Goal: Transaction & Acquisition: Download file/media

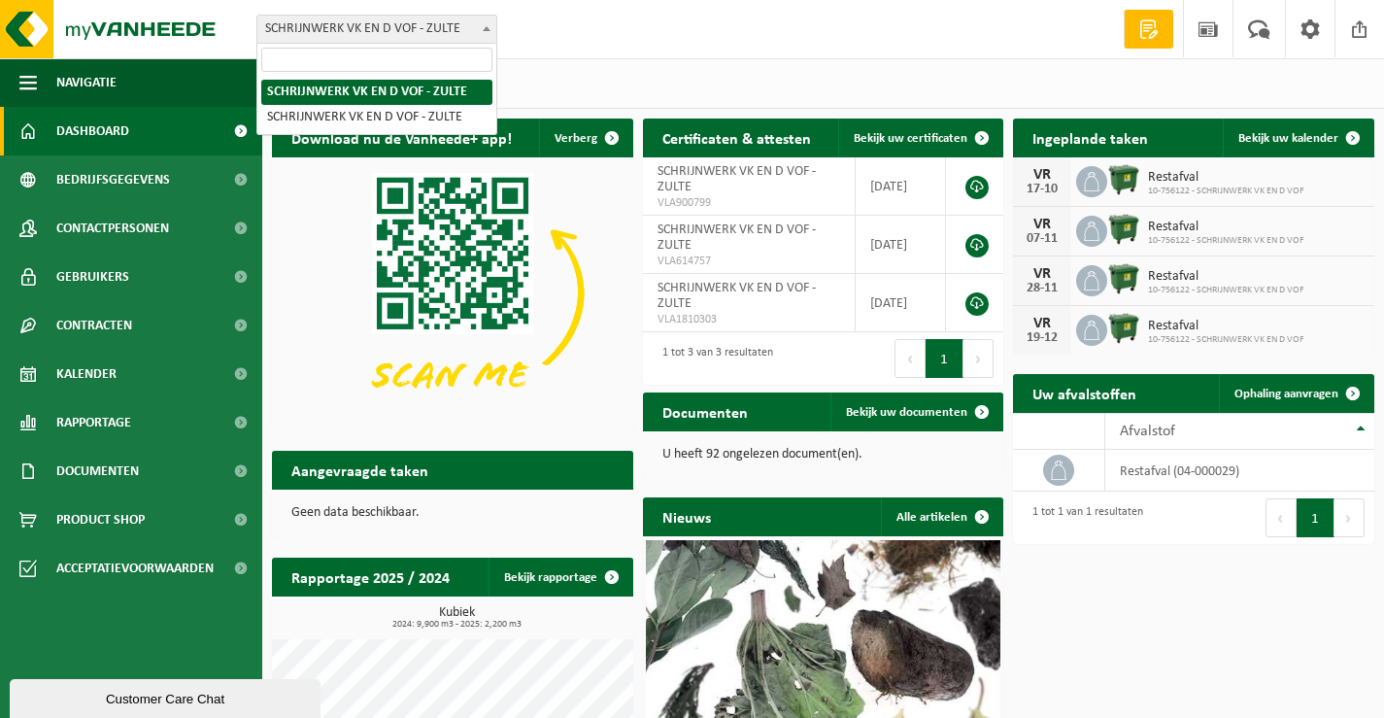
click at [495, 34] on span at bounding box center [486, 28] width 19 height 25
click at [579, 41] on div "Vestiging: SCHRIJNWERK VK EN D VOF - ZULTE SCHRIJNWERK VK EN D VOF - ZULTE SCHR…" at bounding box center [692, 29] width 1384 height 59
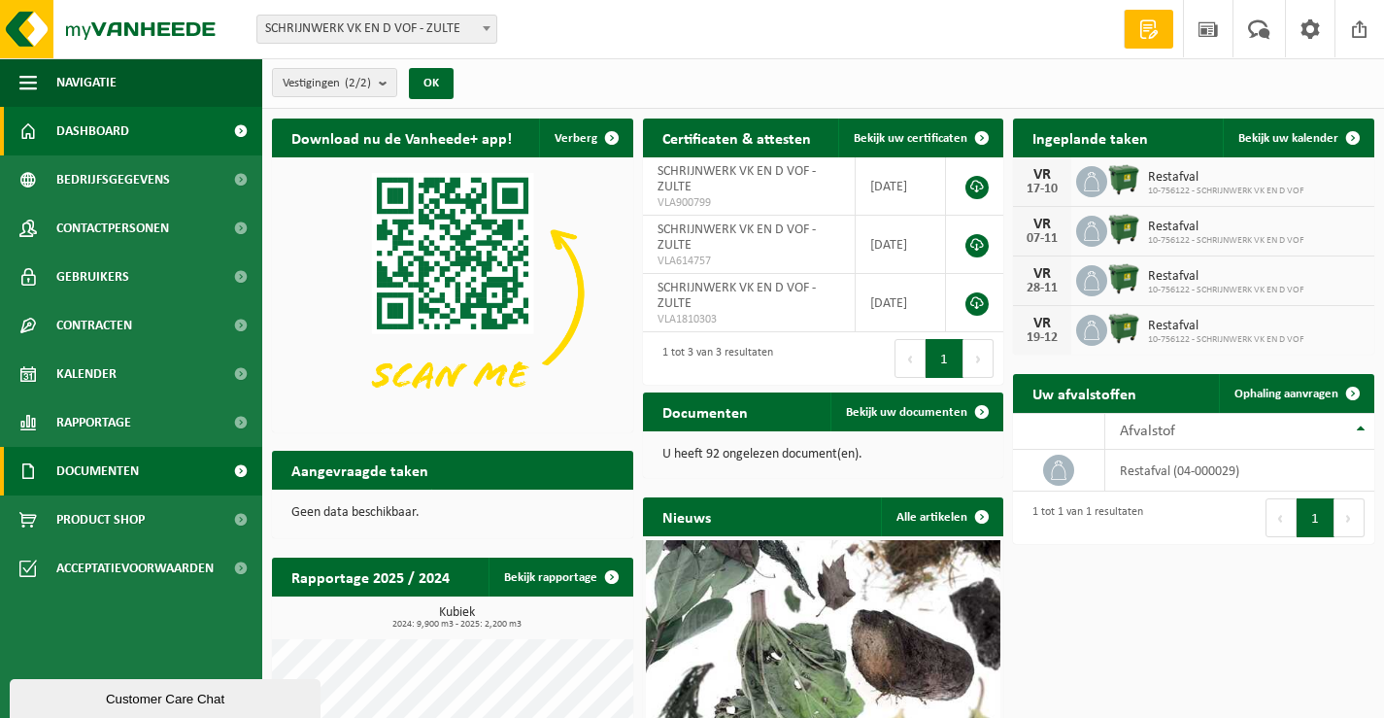
drag, startPoint x: 579, startPoint y: 41, endPoint x: 118, endPoint y: 466, distance: 627.8
click at [118, 466] on span "Documenten" at bounding box center [97, 471] width 83 height 49
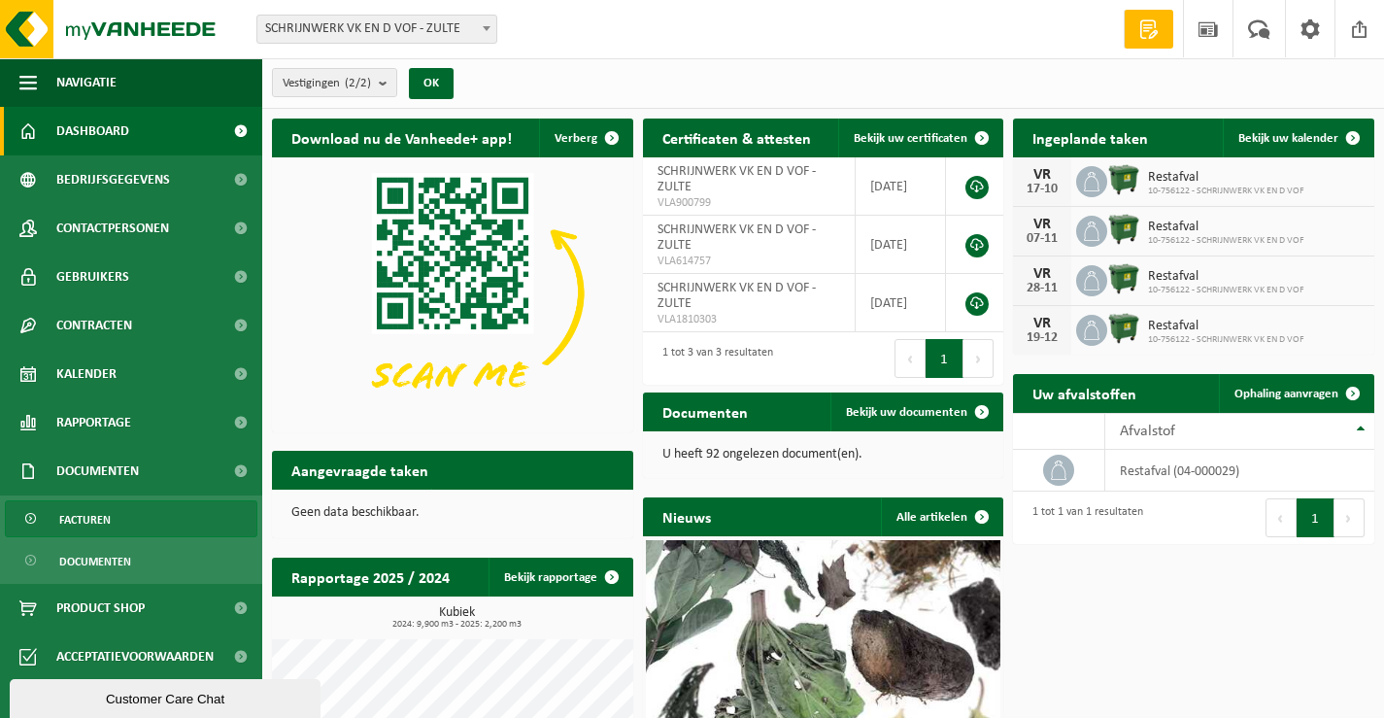
click at [108, 517] on span "Facturen" at bounding box center [84, 519] width 51 height 37
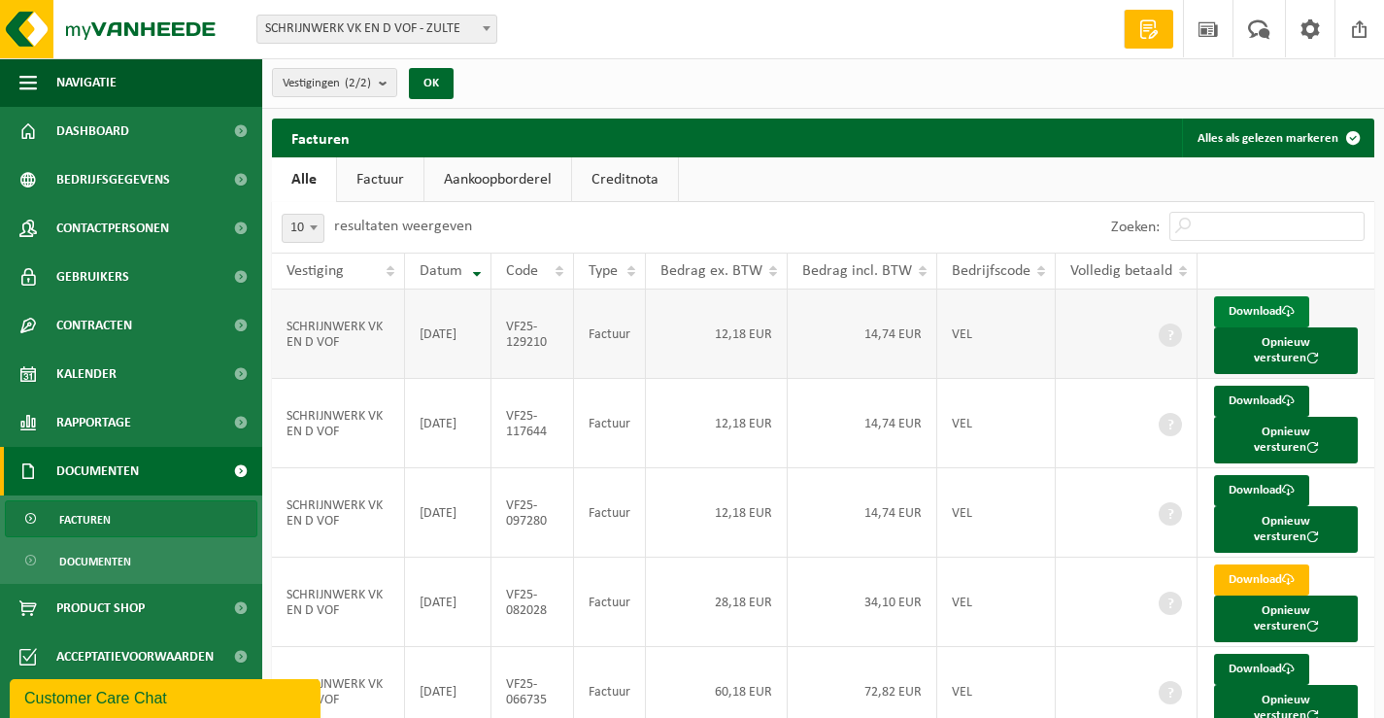
click at [1254, 307] on link "Download" at bounding box center [1261, 311] width 95 height 31
click at [1272, 338] on button "Opnieuw versturen" at bounding box center [1286, 350] width 144 height 47
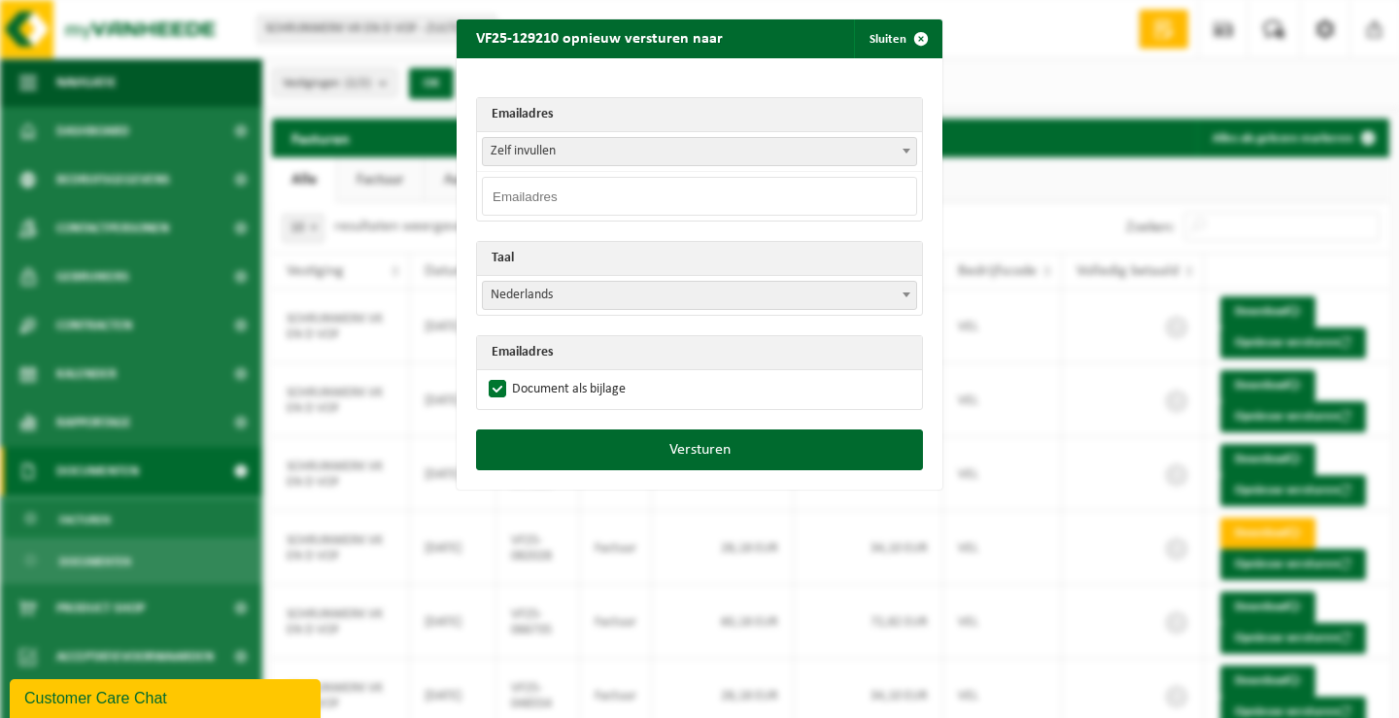
click at [1356, 519] on div "VF25-129210 opnieuw versturen naar Sluiten Emailadres Zelf invullen schrijnwerk…" at bounding box center [699, 359] width 1399 height 718
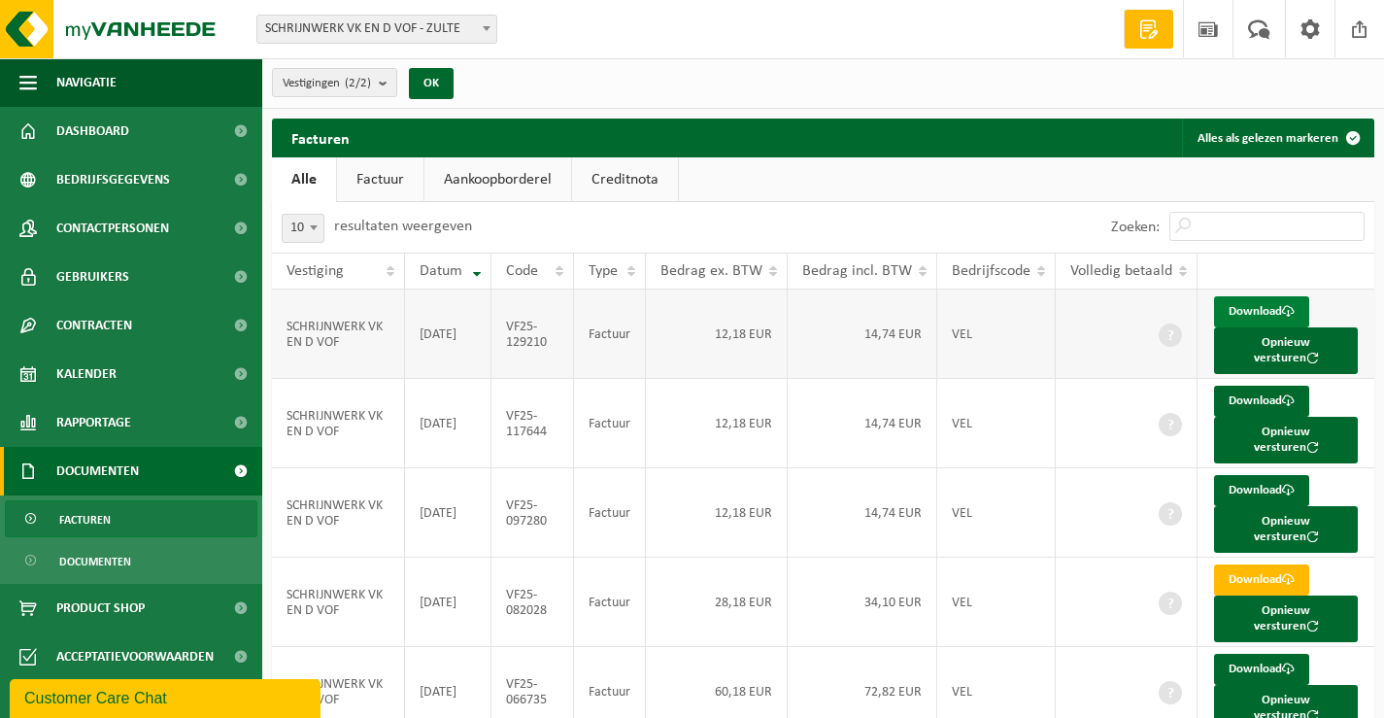
click at [1248, 309] on link "Download" at bounding box center [1261, 311] width 95 height 31
click at [1268, 389] on link "Download" at bounding box center [1261, 401] width 95 height 31
click at [1270, 475] on link "Download" at bounding box center [1261, 490] width 95 height 31
click at [1280, 564] on link "Download" at bounding box center [1261, 579] width 95 height 31
click at [1265, 654] on link "Download" at bounding box center [1261, 669] width 95 height 31
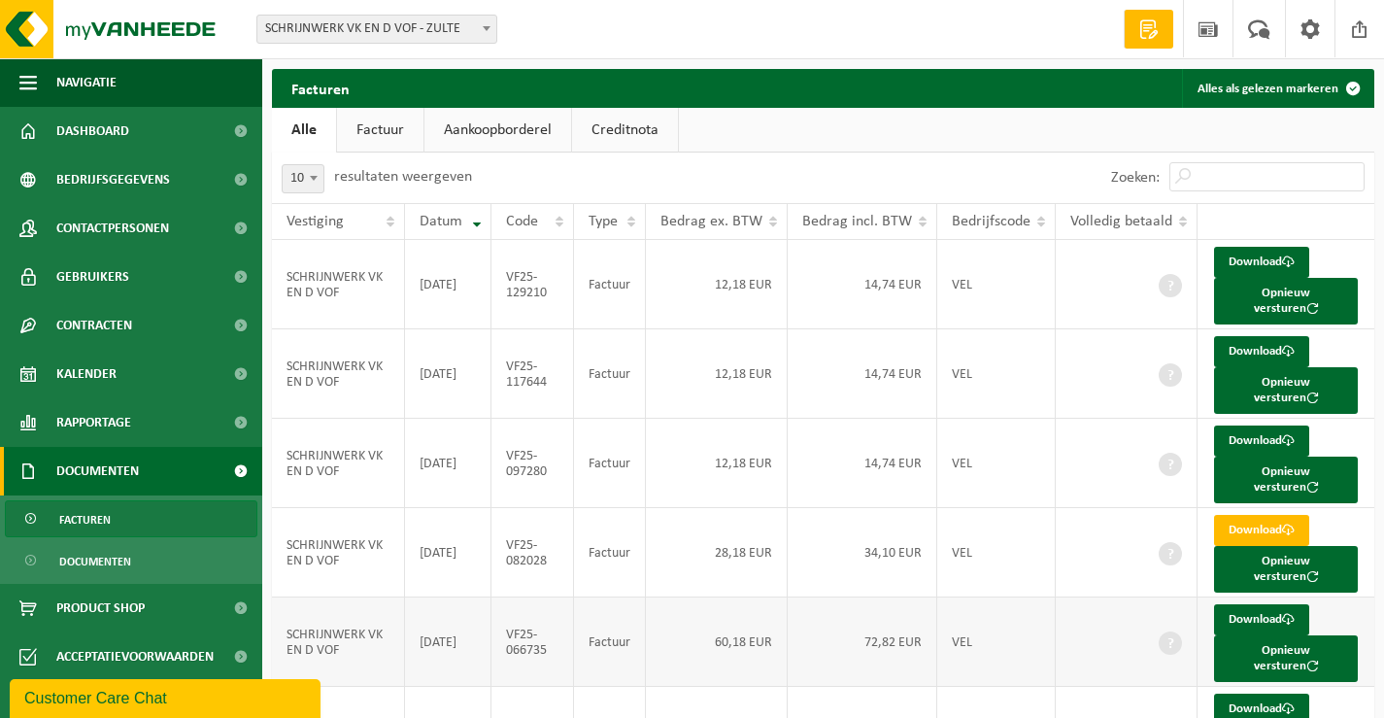
scroll to position [65, 0]
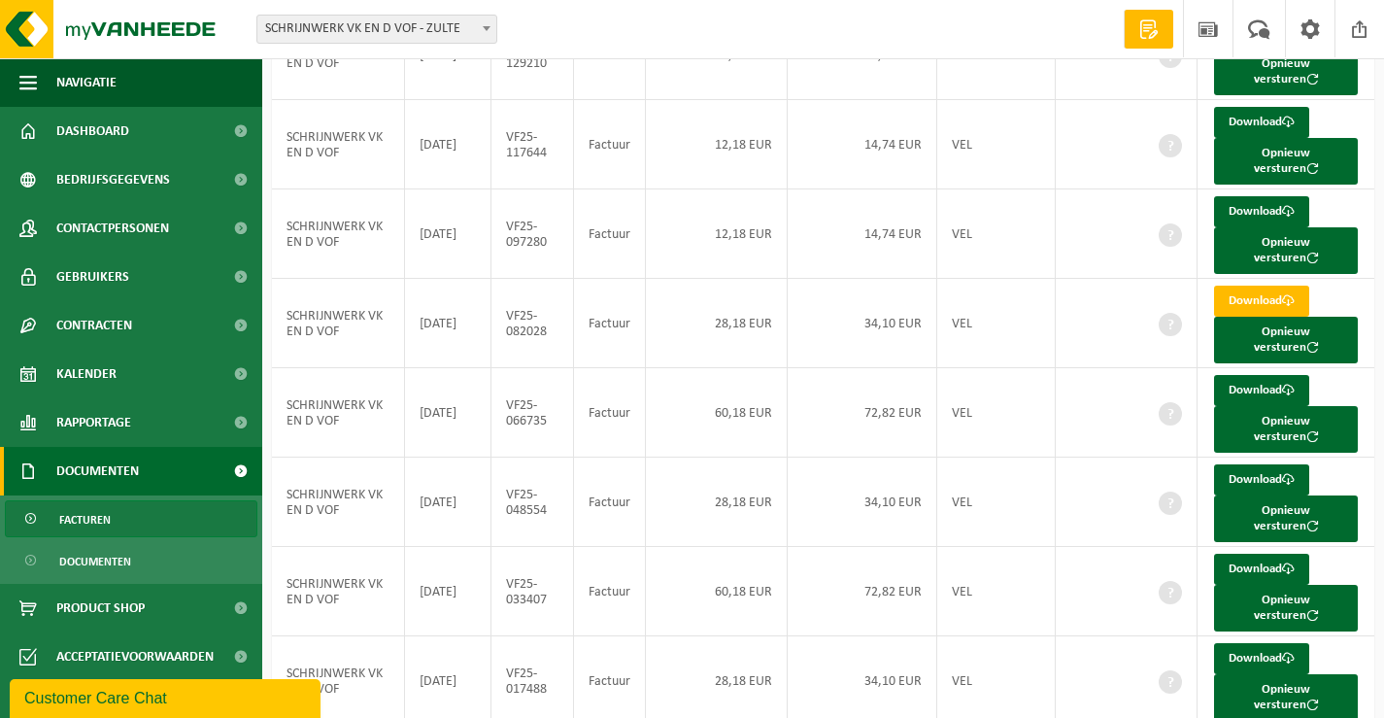
scroll to position [298, 0]
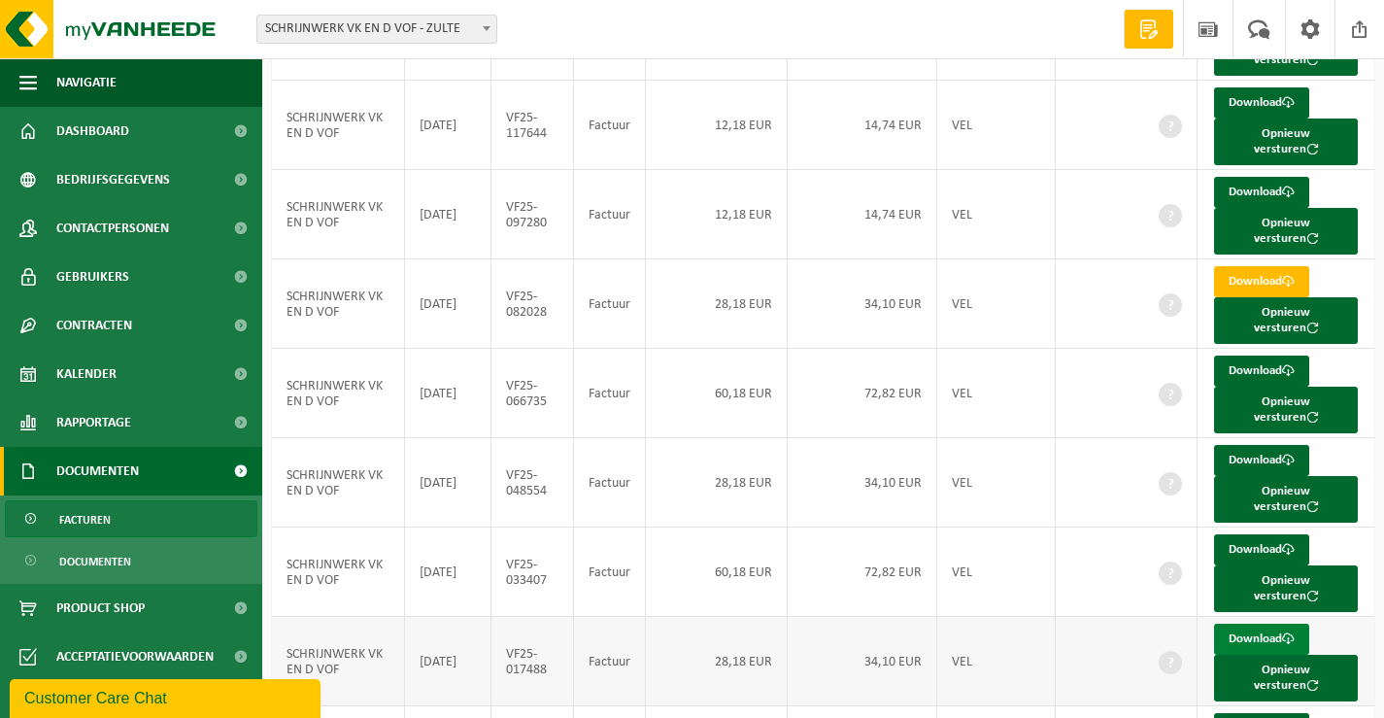
click at [1259, 624] on link "Download" at bounding box center [1261, 639] width 95 height 31
